Goal: Task Accomplishment & Management: Use online tool/utility

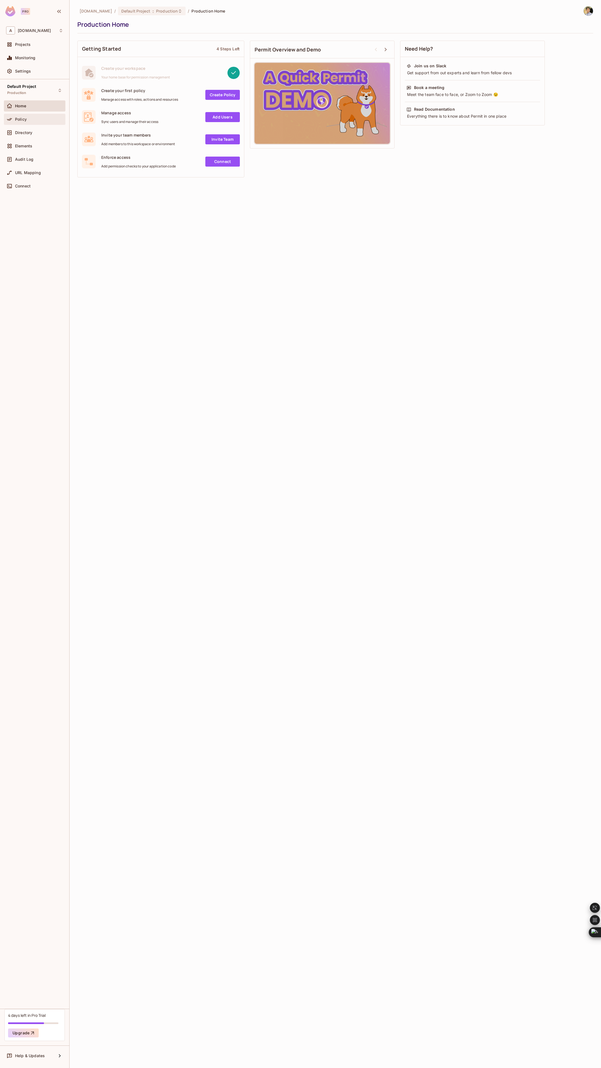
click at [24, 121] on span "Policy" at bounding box center [21, 119] width 12 height 4
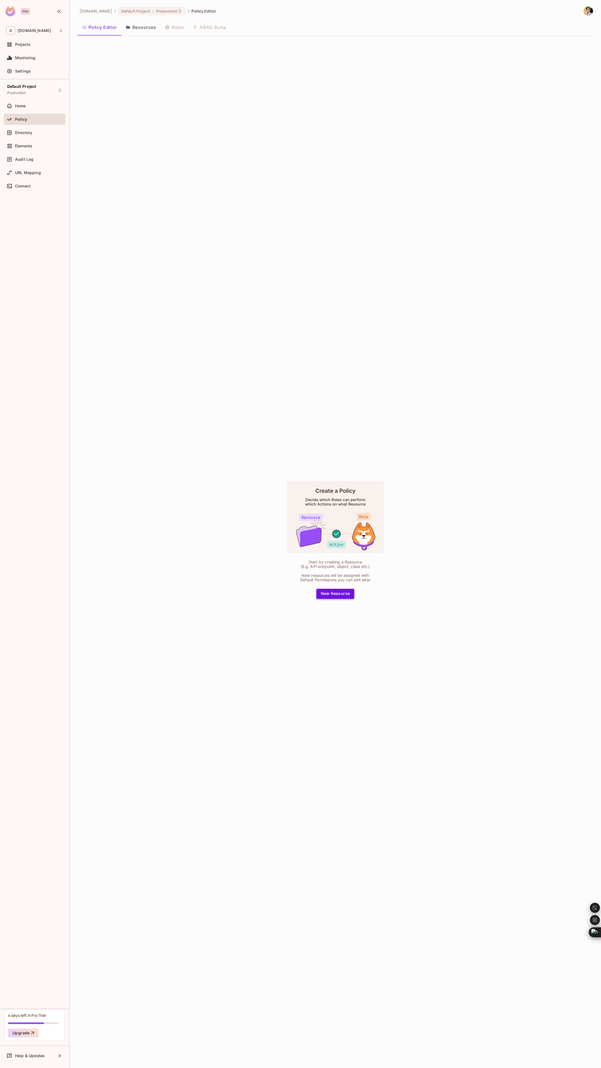
click at [337, 594] on button "New Resource" at bounding box center [335, 594] width 38 height 10
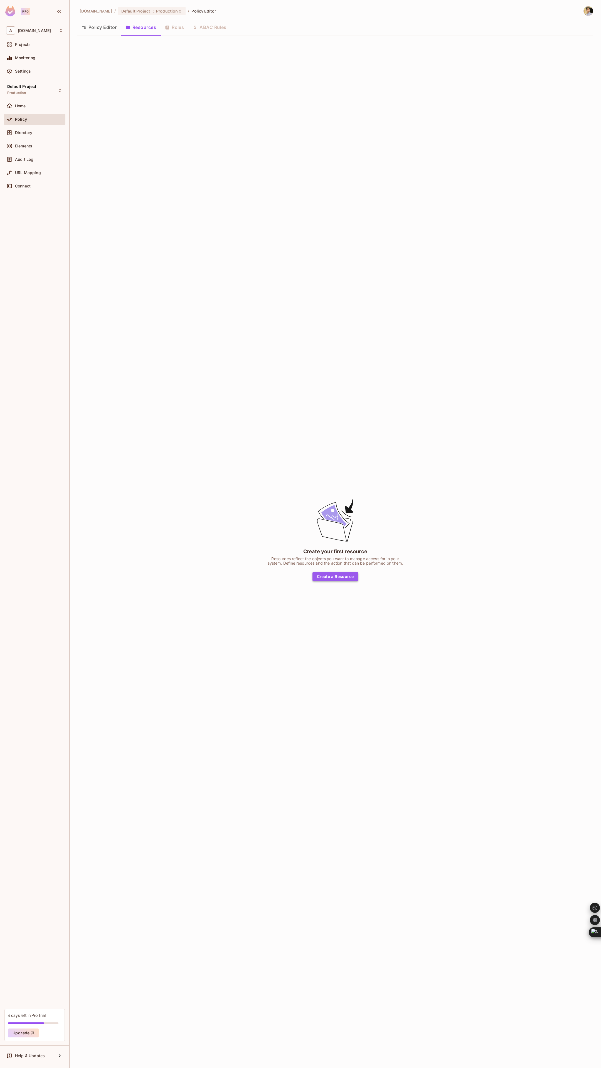
click at [335, 575] on button "Create a Resource" at bounding box center [335, 576] width 46 height 9
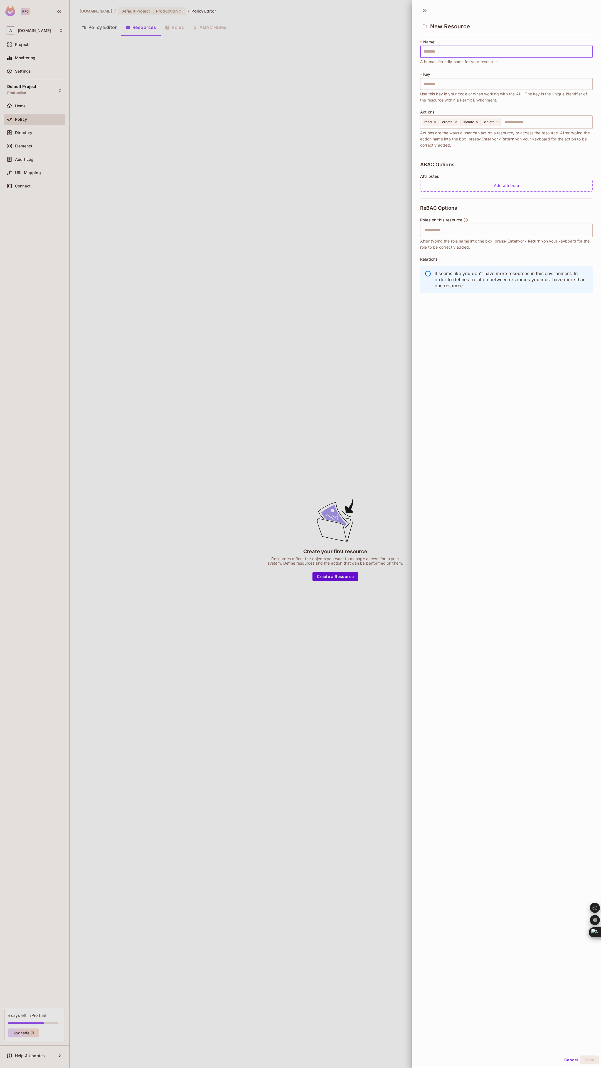
click at [262, 288] on div at bounding box center [300, 534] width 601 height 1068
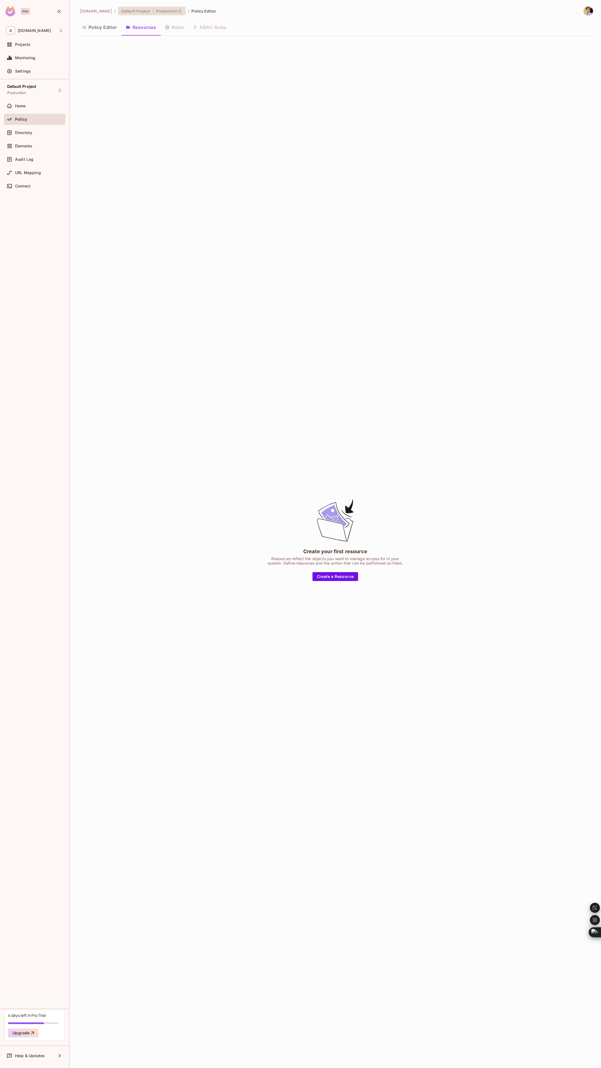
click at [178, 12] on span "Production" at bounding box center [167, 10] width 22 height 5
click at [119, 10] on div at bounding box center [300, 534] width 601 height 1068
click at [35, 92] on div "Default Project Production" at bounding box center [21, 90] width 29 height 12
click at [92, 202] on div at bounding box center [300, 534] width 601 height 1068
